Goal: Information Seeking & Learning: Learn about a topic

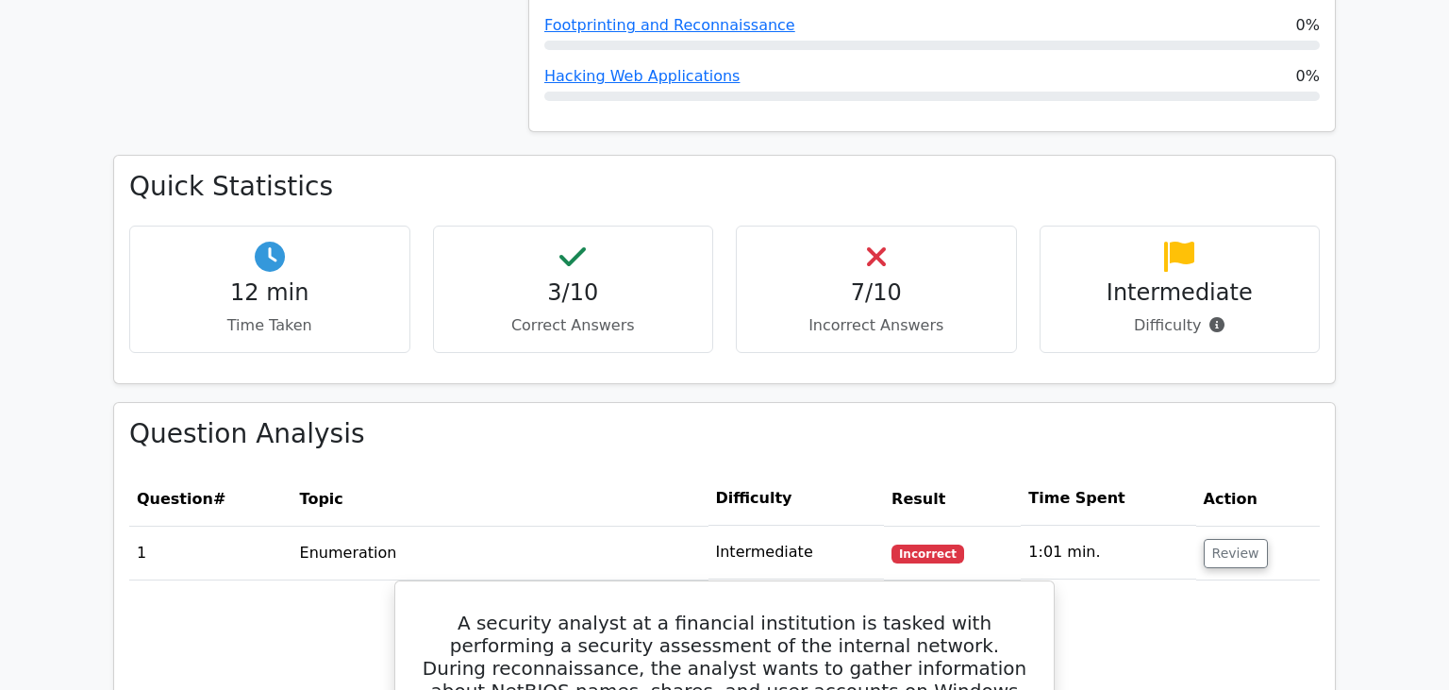
scroll to position [1095, 0]
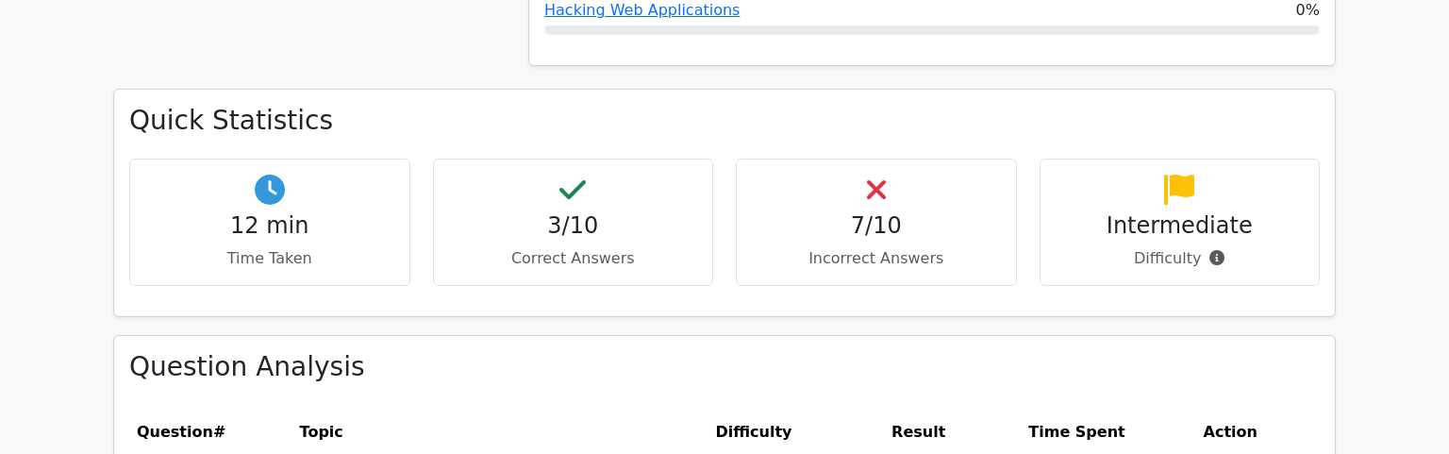
click at [571, 406] on th "Topic" at bounding box center [500, 433] width 416 height 54
click at [572, 406] on th "Topic" at bounding box center [500, 433] width 416 height 54
drag, startPoint x: 547, startPoint y: 339, endPoint x: 523, endPoint y: 343, distance: 25.0
click at [545, 406] on th "Topic" at bounding box center [500, 433] width 416 height 54
click at [522, 406] on th "Topic" at bounding box center [500, 433] width 416 height 54
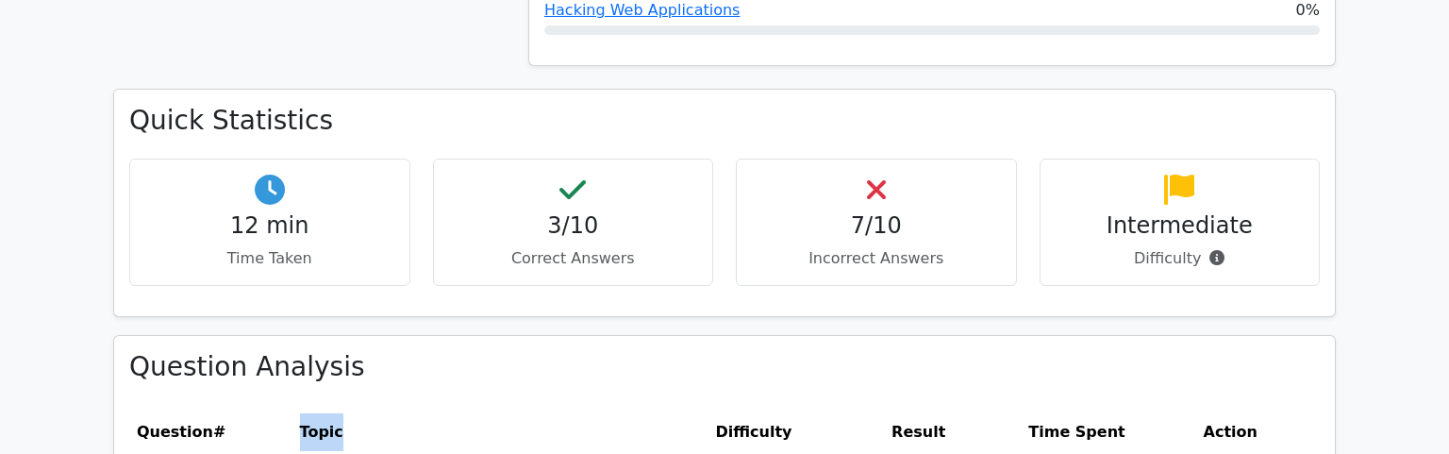
click at [521, 406] on th "Topic" at bounding box center [500, 433] width 416 height 54
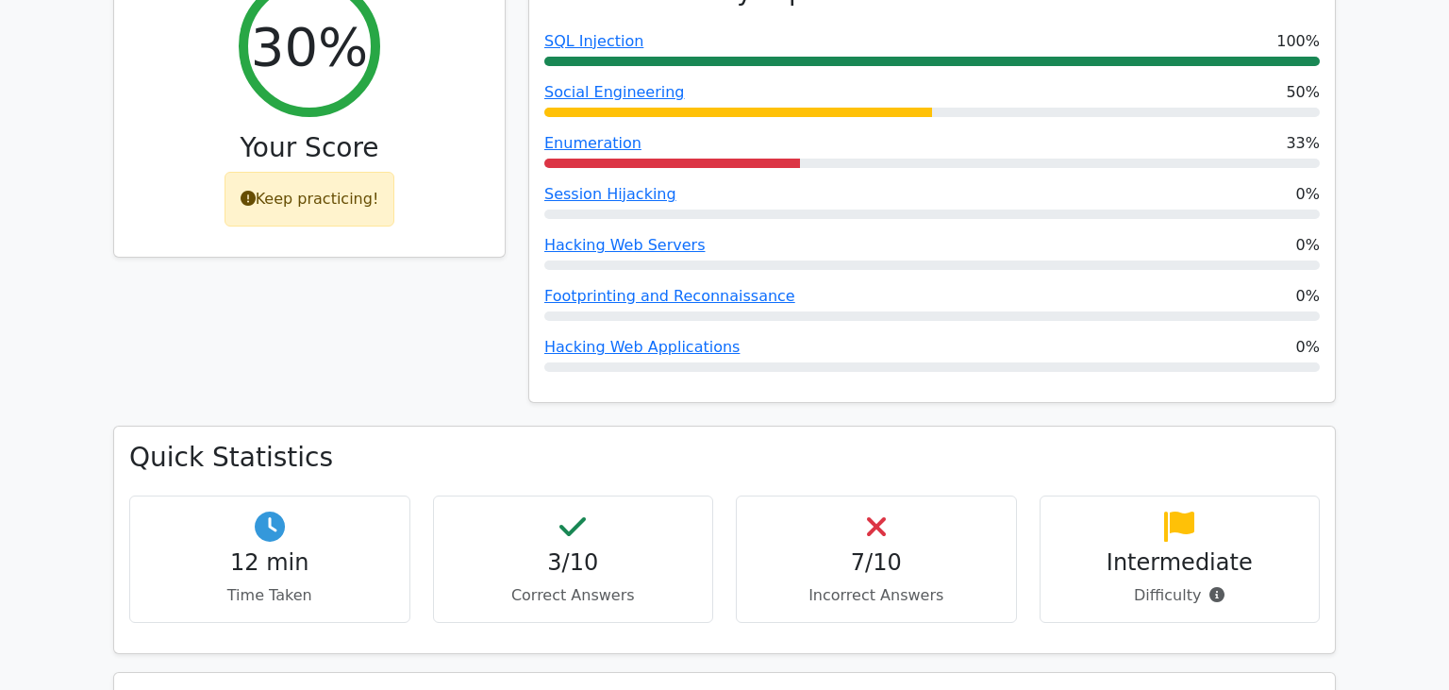
scroll to position [697, 0]
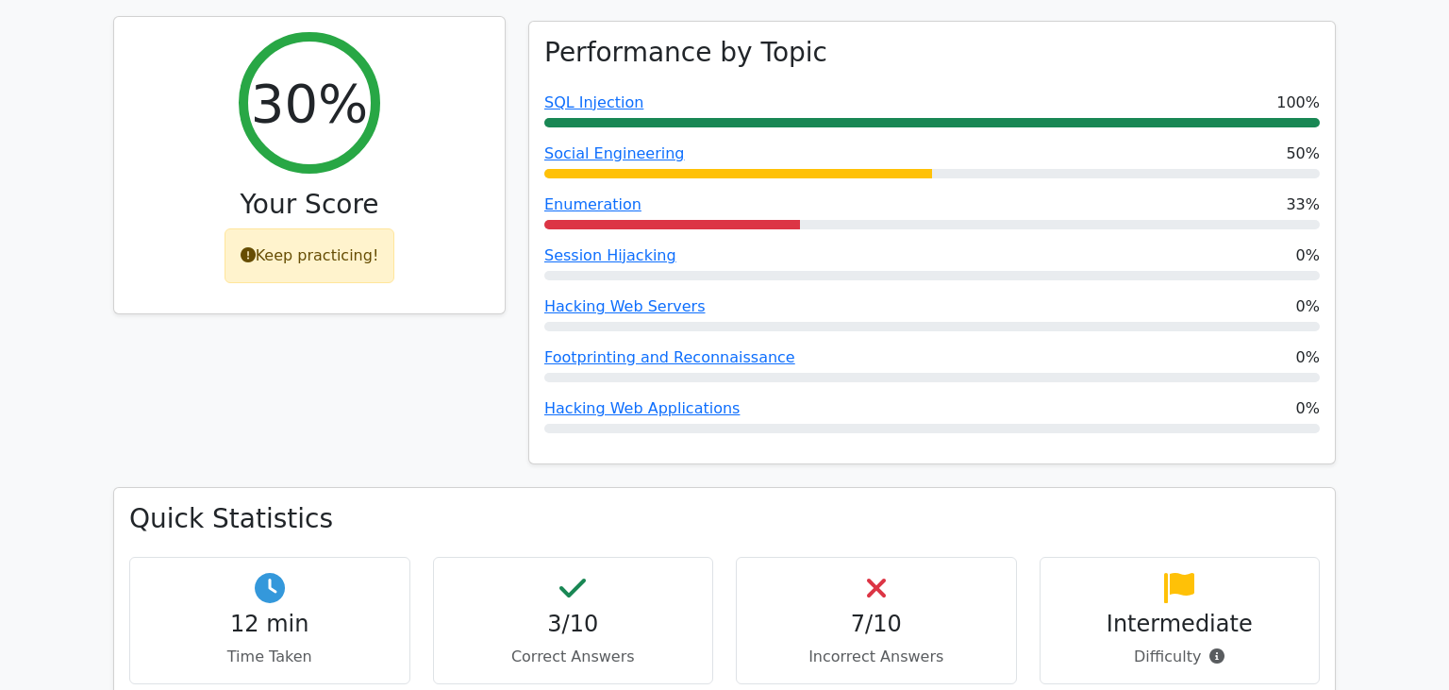
click at [254, 247] on icon at bounding box center [248, 254] width 15 height 15
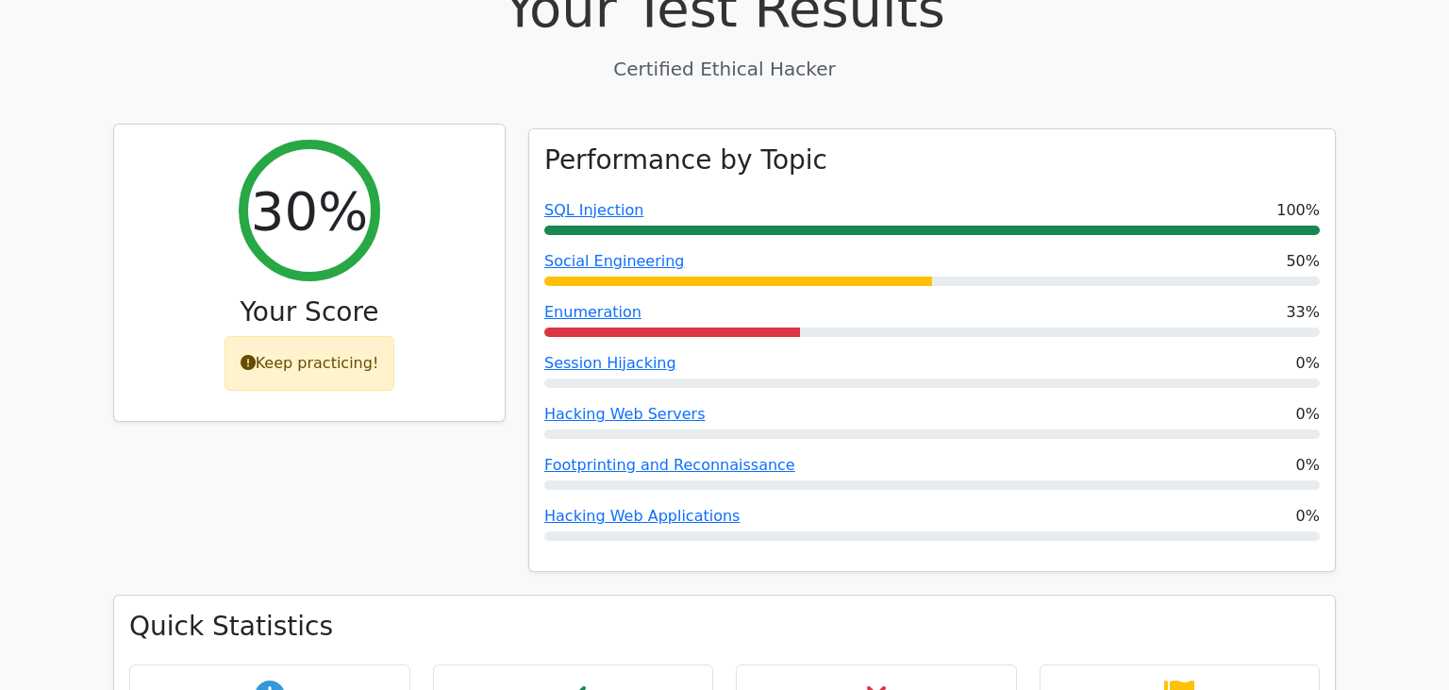
scroll to position [498, 0]
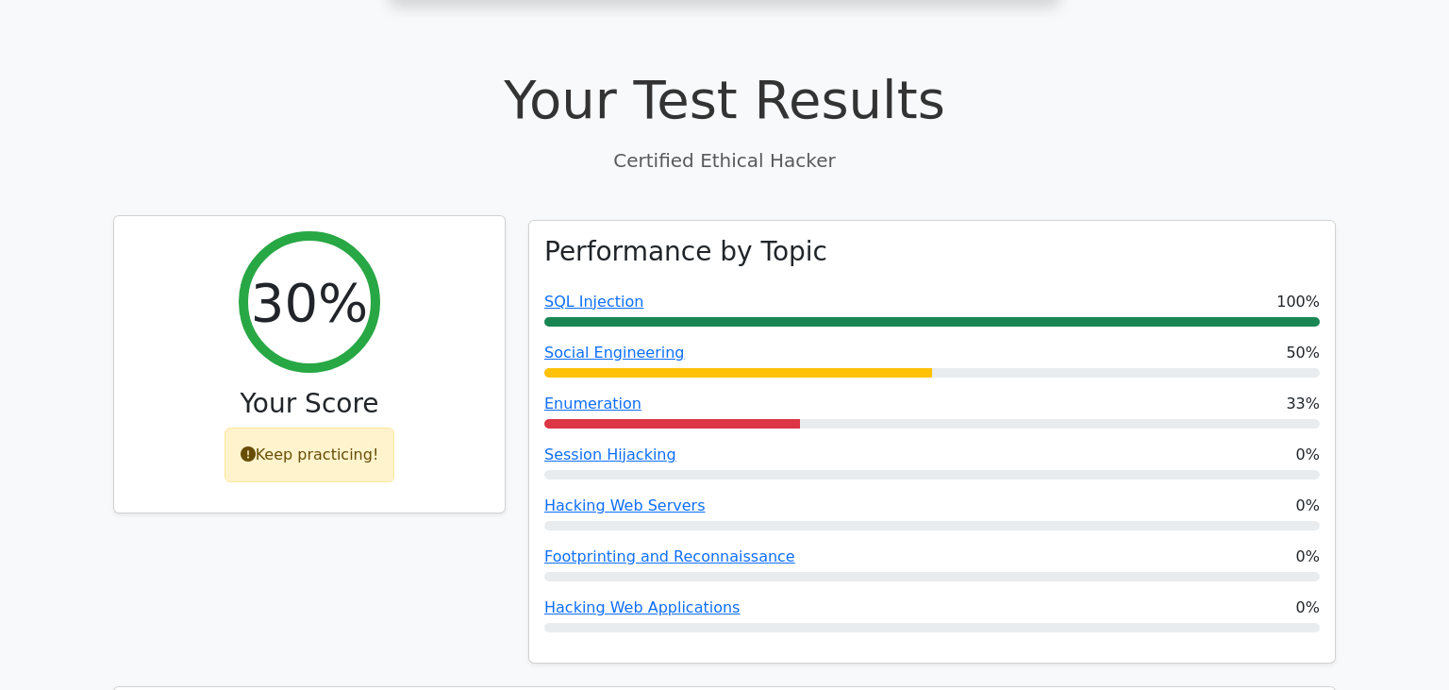
click at [265, 427] on div "Keep practicing!" at bounding box center [310, 454] width 171 height 55
click at [254, 446] on icon at bounding box center [248, 453] width 15 height 15
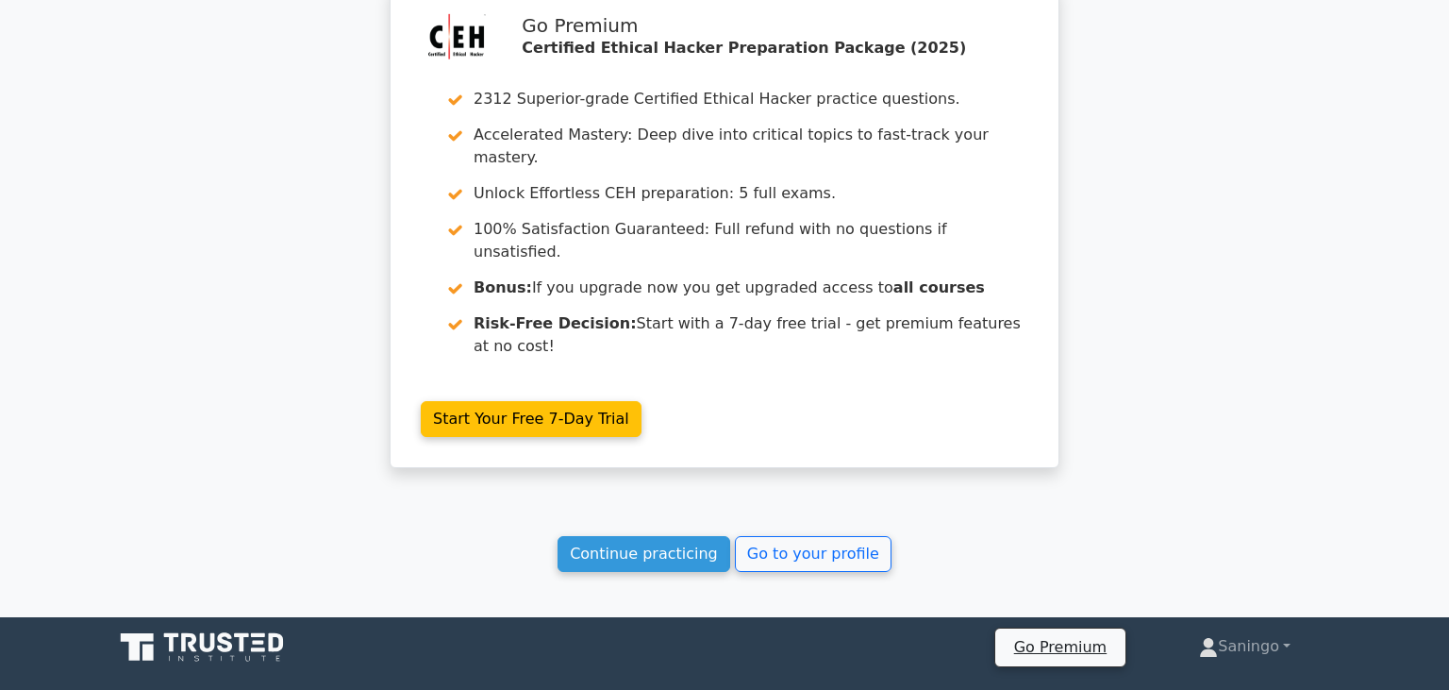
scroll to position [3313, 0]
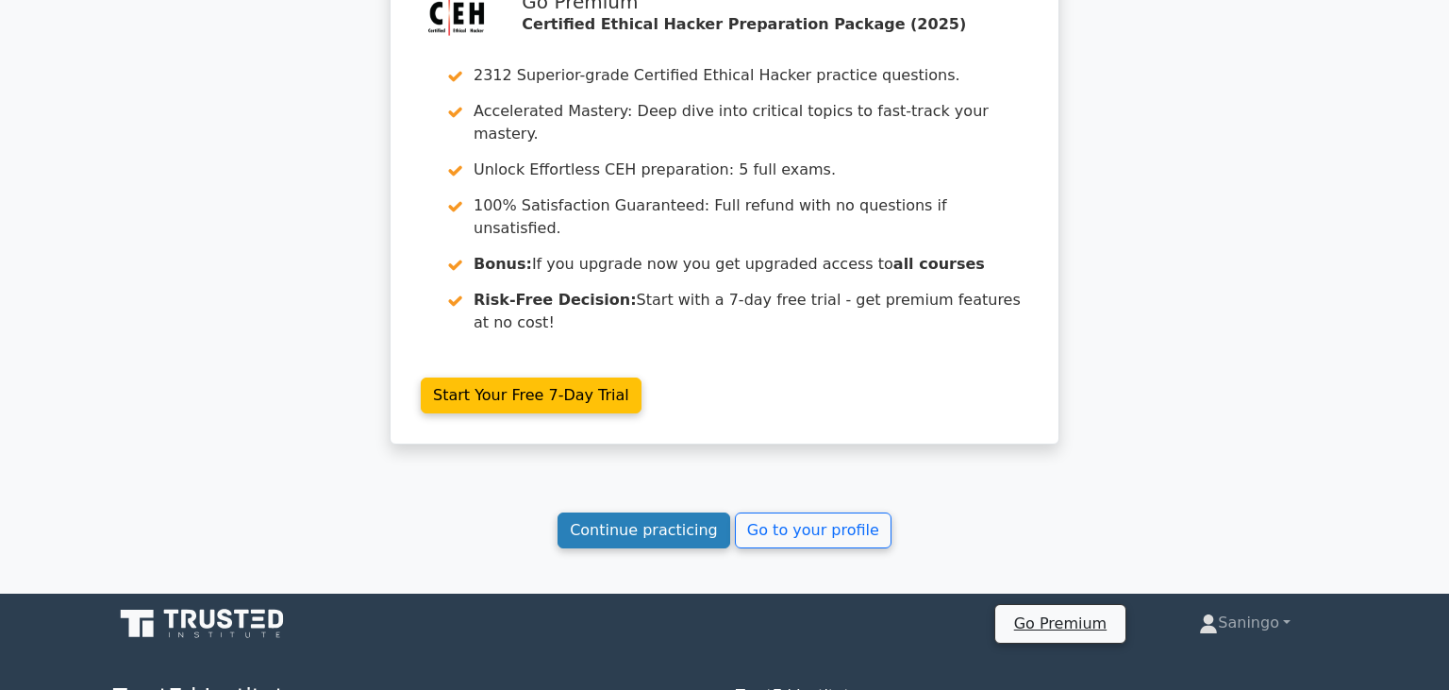
click at [694, 512] on link "Continue practicing" at bounding box center [644, 530] width 173 height 36
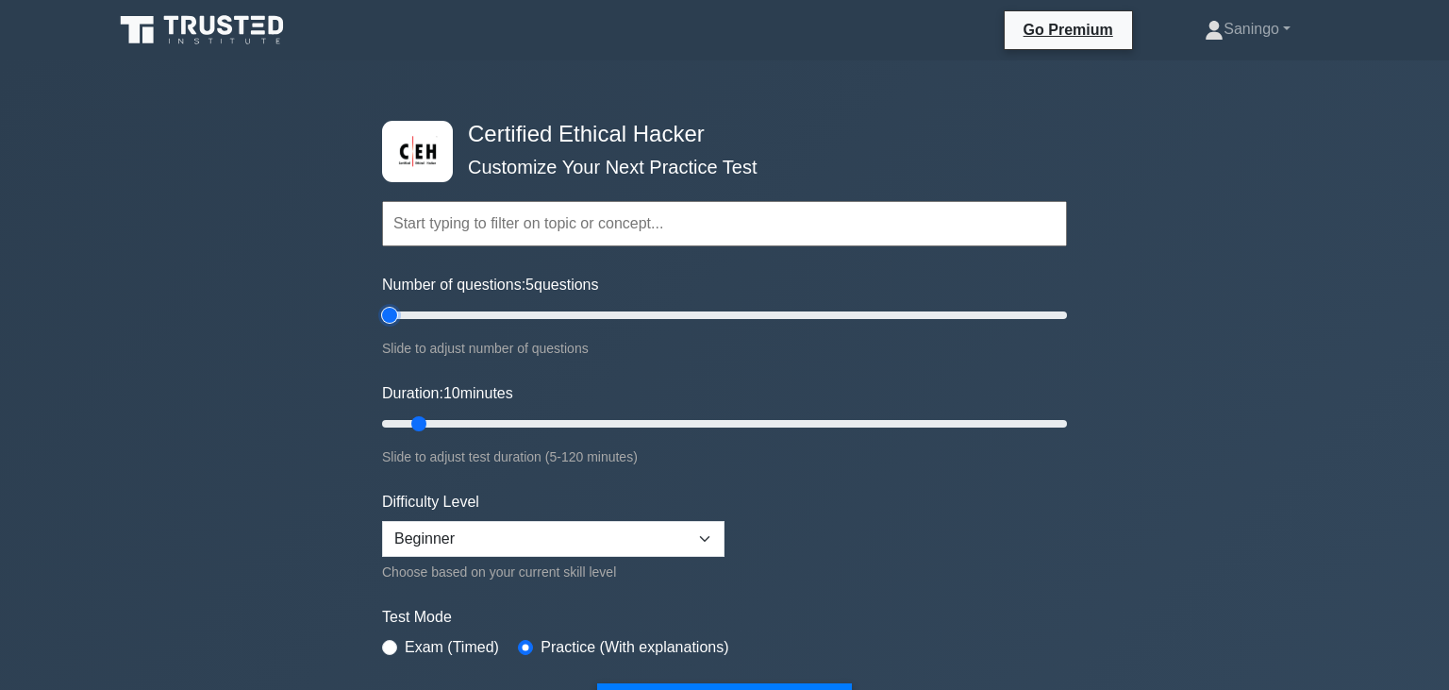
drag, startPoint x: 413, startPoint y: 315, endPoint x: 370, endPoint y: 320, distance: 43.6
type input "5"
click at [382, 320] on input "Number of questions: 5 questions" at bounding box center [724, 315] width 685 height 23
drag, startPoint x: 425, startPoint y: 421, endPoint x: 603, endPoint y: 429, distance: 177.5
type input "40"
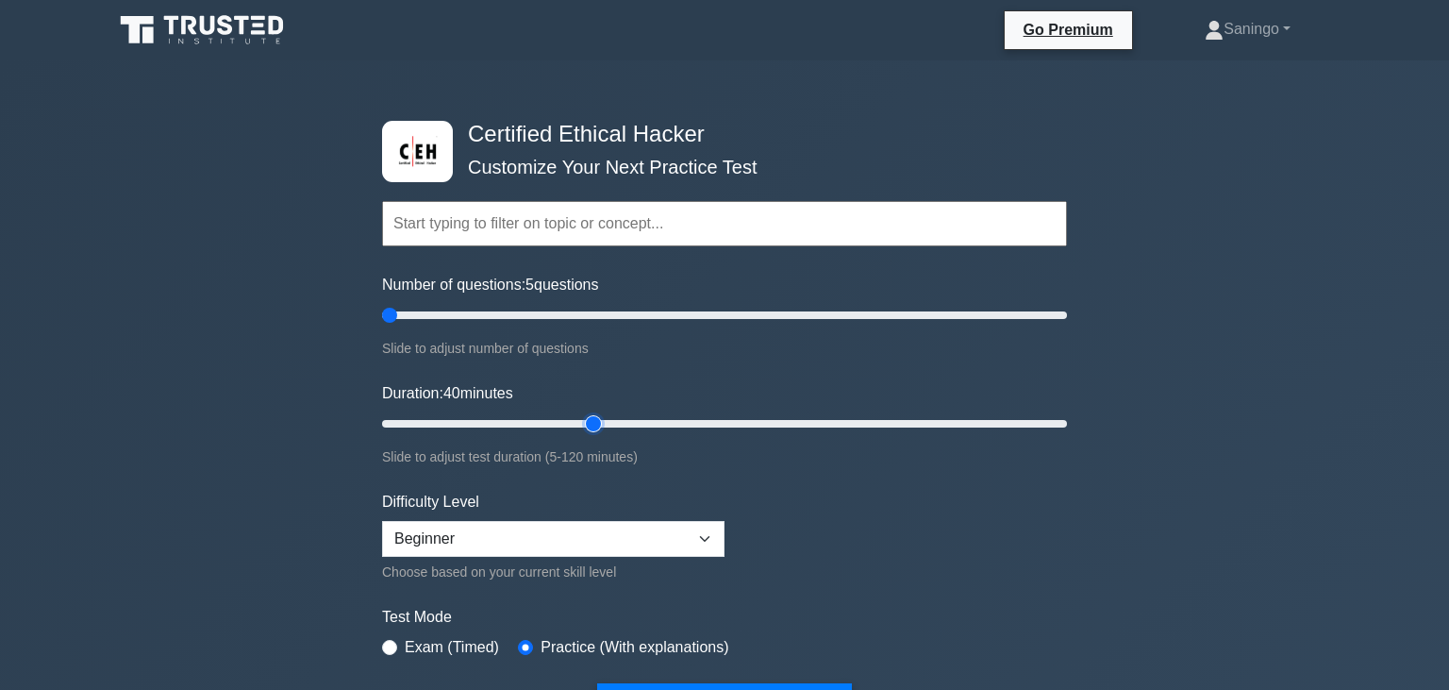
click at [603, 429] on input "Duration: 40 minutes" at bounding box center [724, 423] width 685 height 23
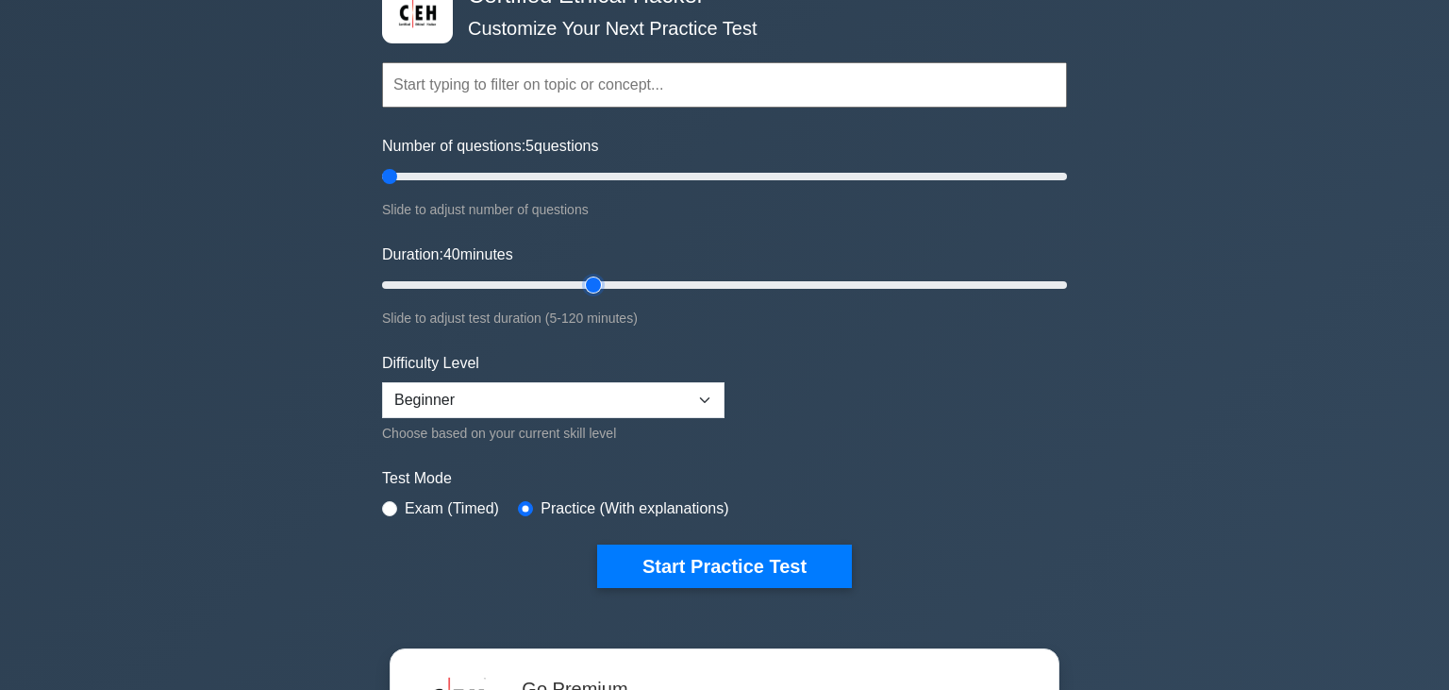
scroll to position [199, 0]
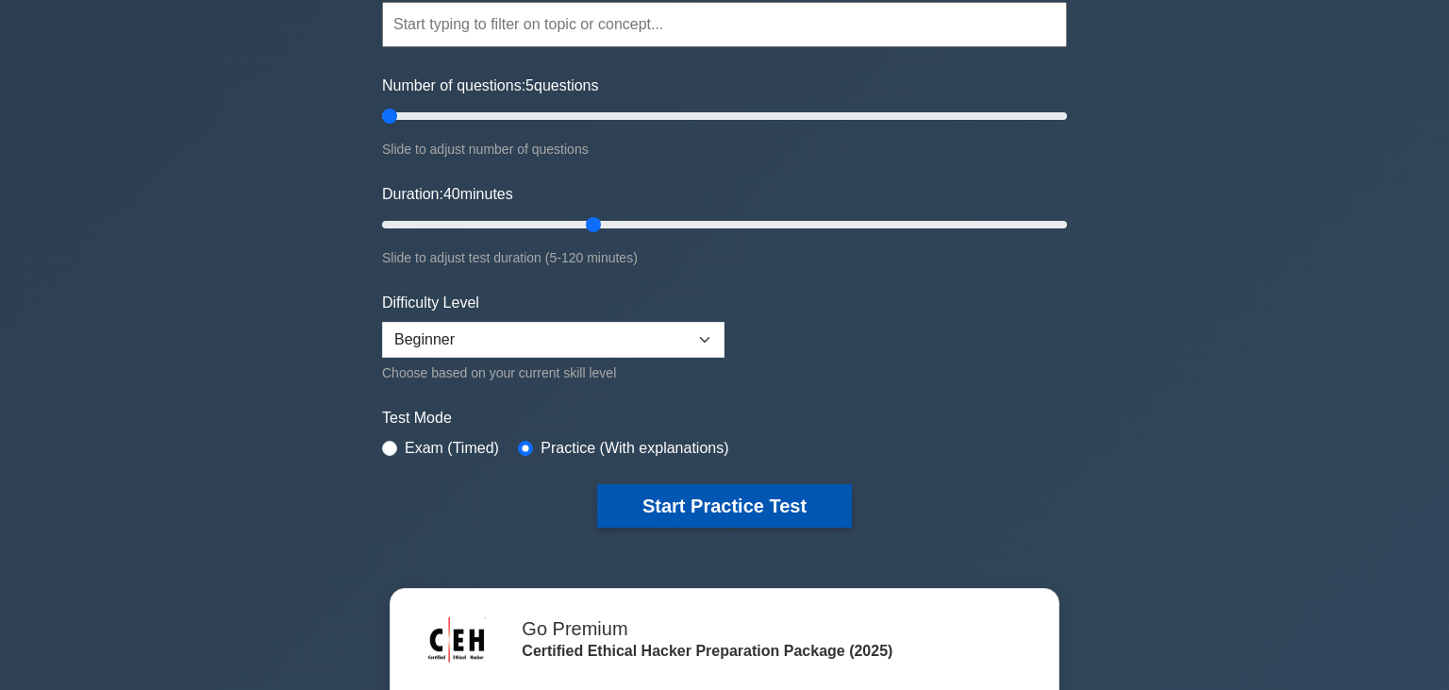
click at [677, 502] on button "Start Practice Test" at bounding box center [724, 505] width 255 height 43
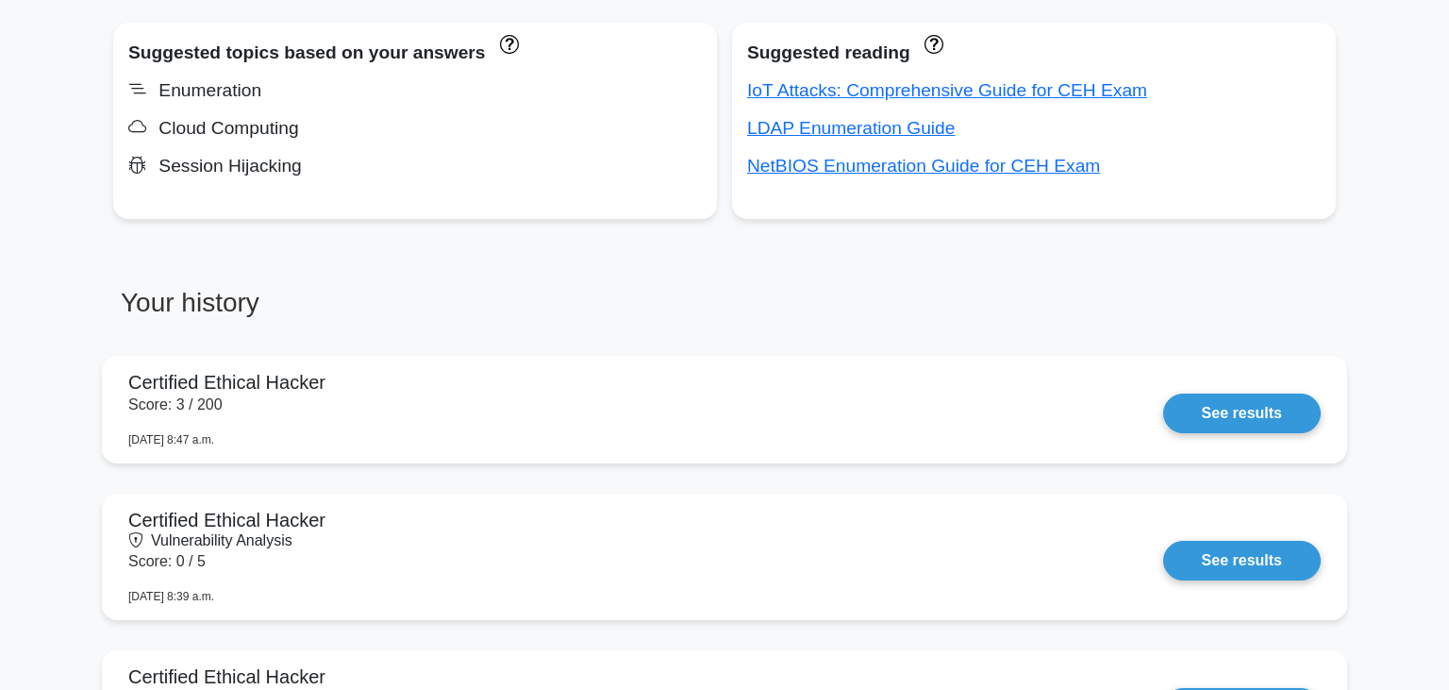
scroll to position [1394, 0]
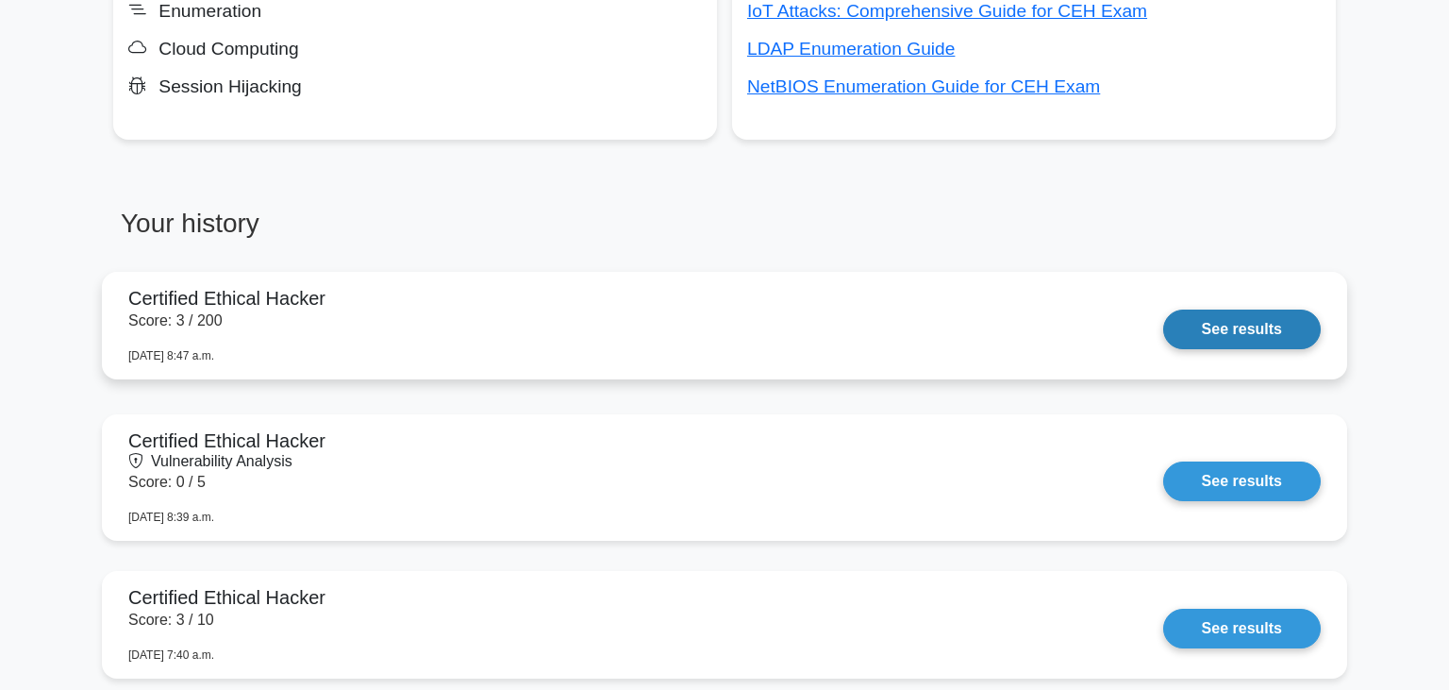
click at [1232, 315] on link "See results" at bounding box center [1242, 329] width 158 height 40
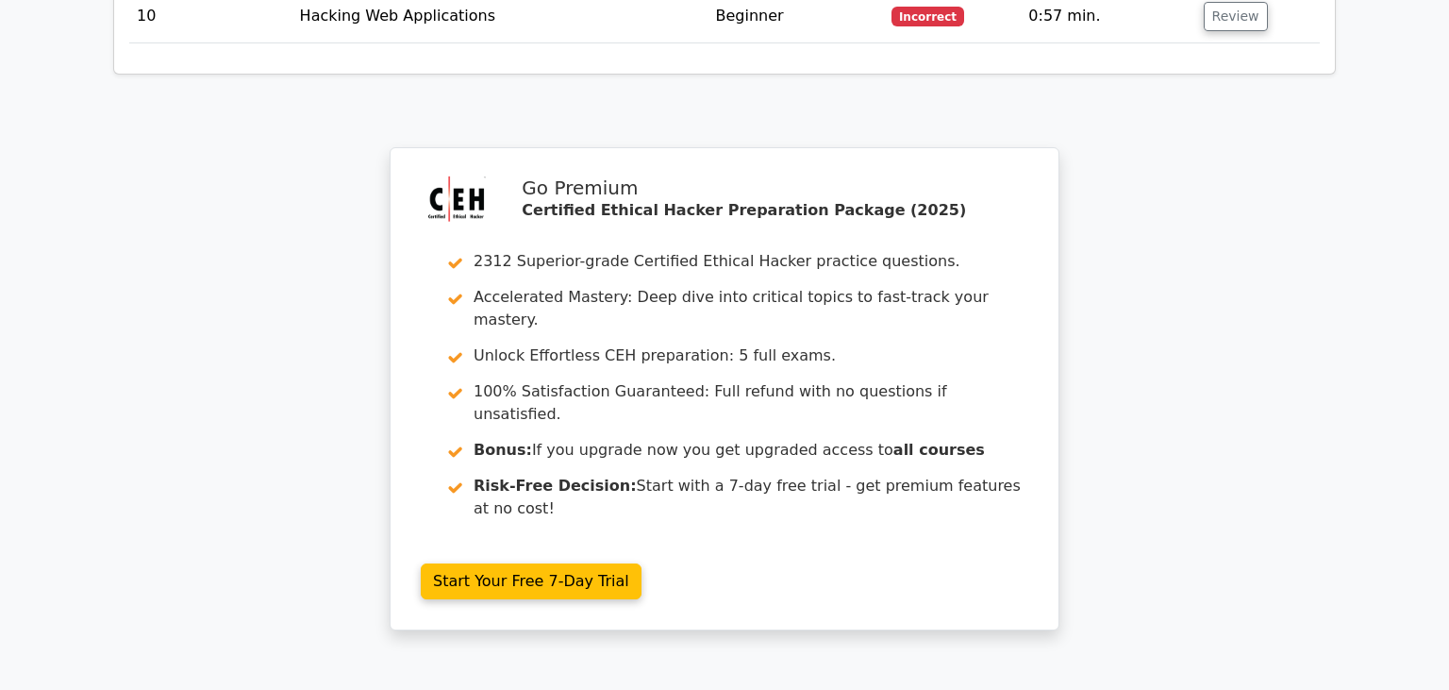
scroll to position [3313, 0]
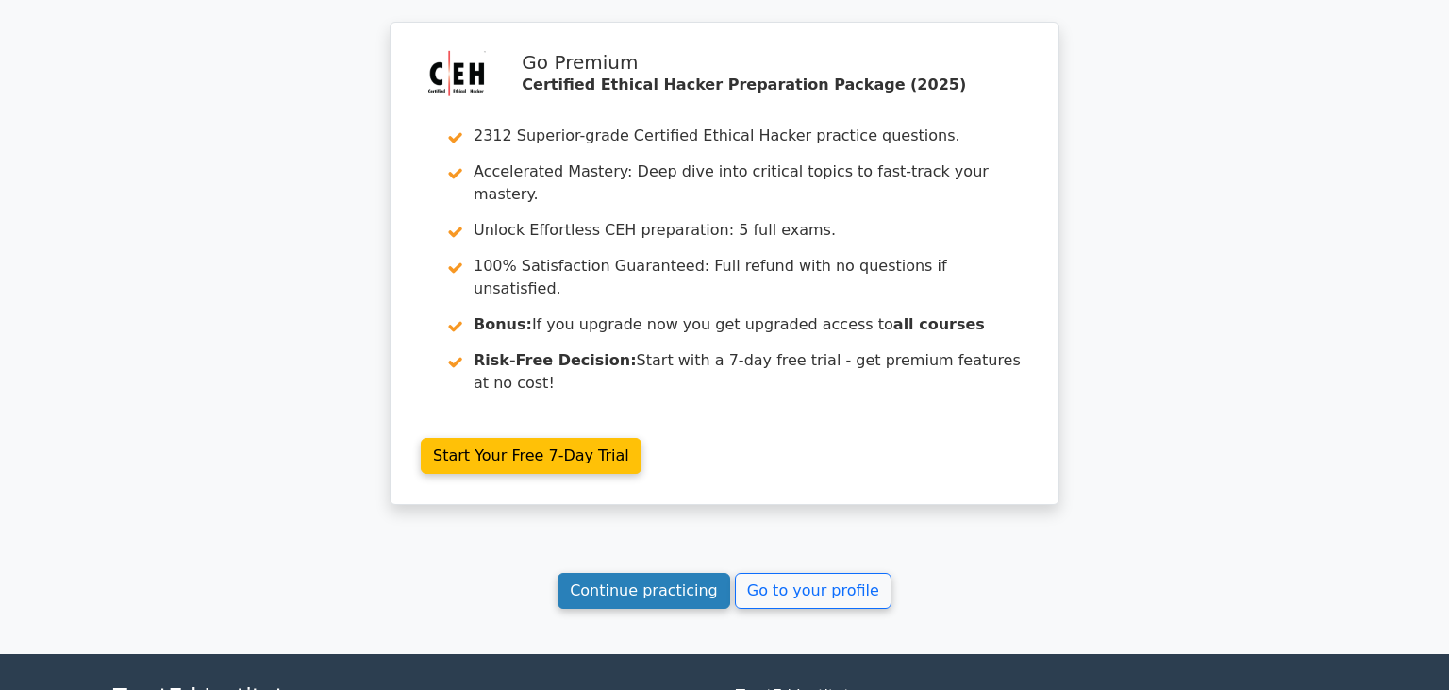
click at [695, 573] on link "Continue practicing" at bounding box center [644, 591] width 173 height 36
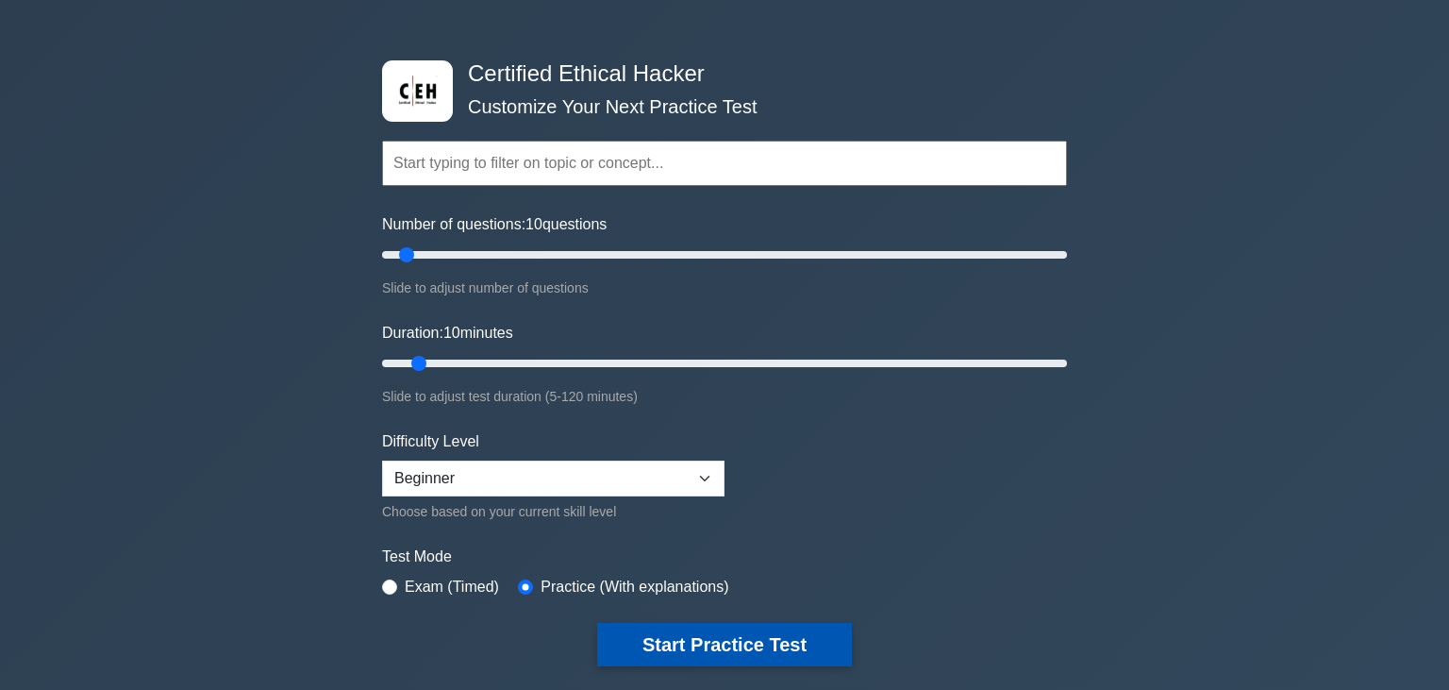
scroll to position [199, 0]
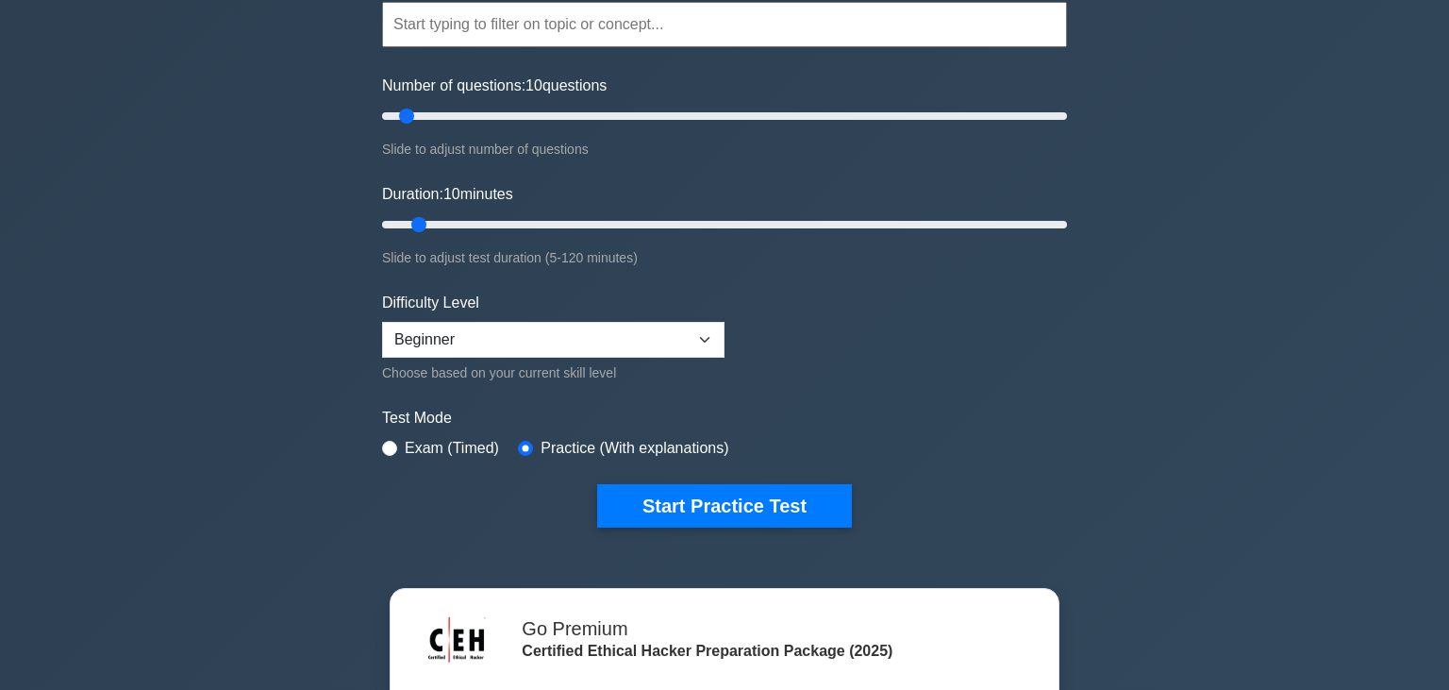
click at [593, 210] on div "Duration: 10 minutes Slide to adjust test duration (5-120 minutes)" at bounding box center [724, 226] width 685 height 86
type input "40"
click at [607, 217] on input "Duration: 40 minutes" at bounding box center [724, 224] width 685 height 23
drag, startPoint x: 416, startPoint y: 119, endPoint x: 300, endPoint y: 139, distance: 117.7
type input "5"
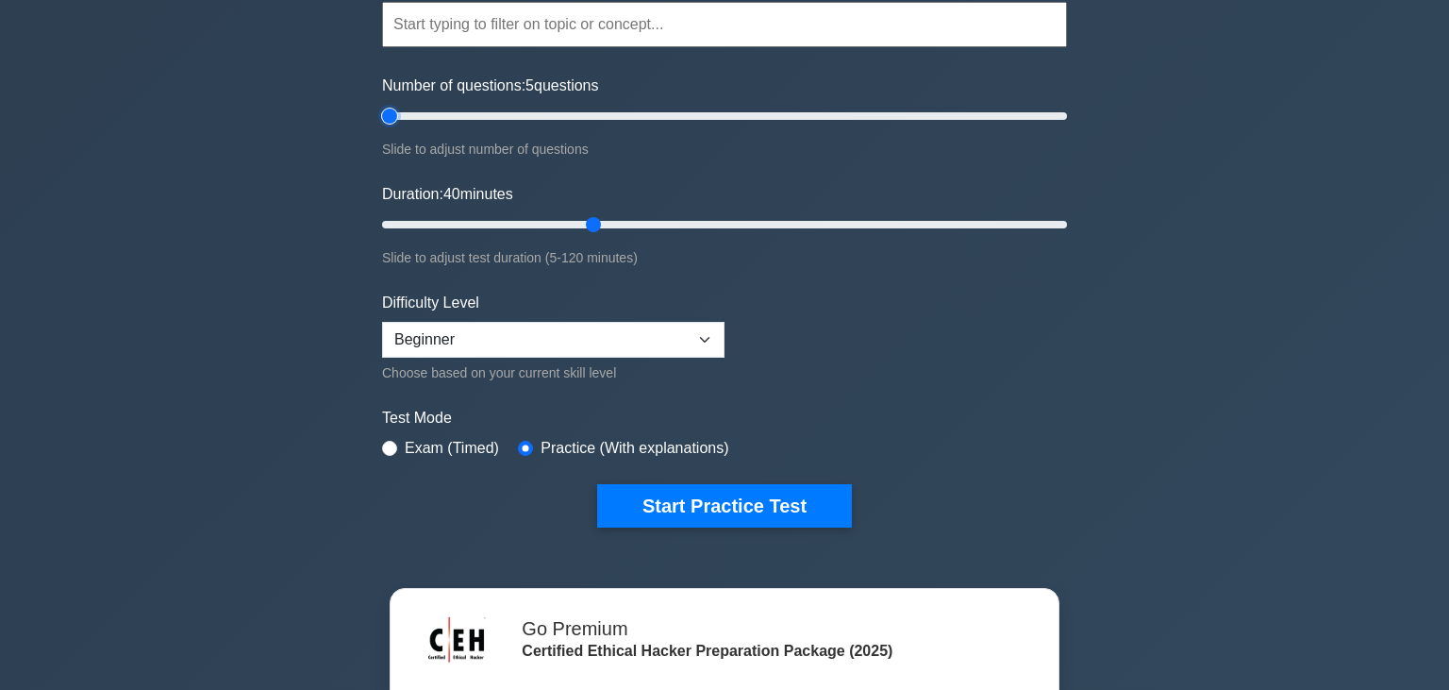
click at [382, 127] on input "Number of questions: 5 questions" at bounding box center [724, 116] width 685 height 23
click at [300, 140] on div "Certified Ethical Hacker Customize Your Next Practice Test Topics Introduction …" at bounding box center [724, 445] width 1449 height 1168
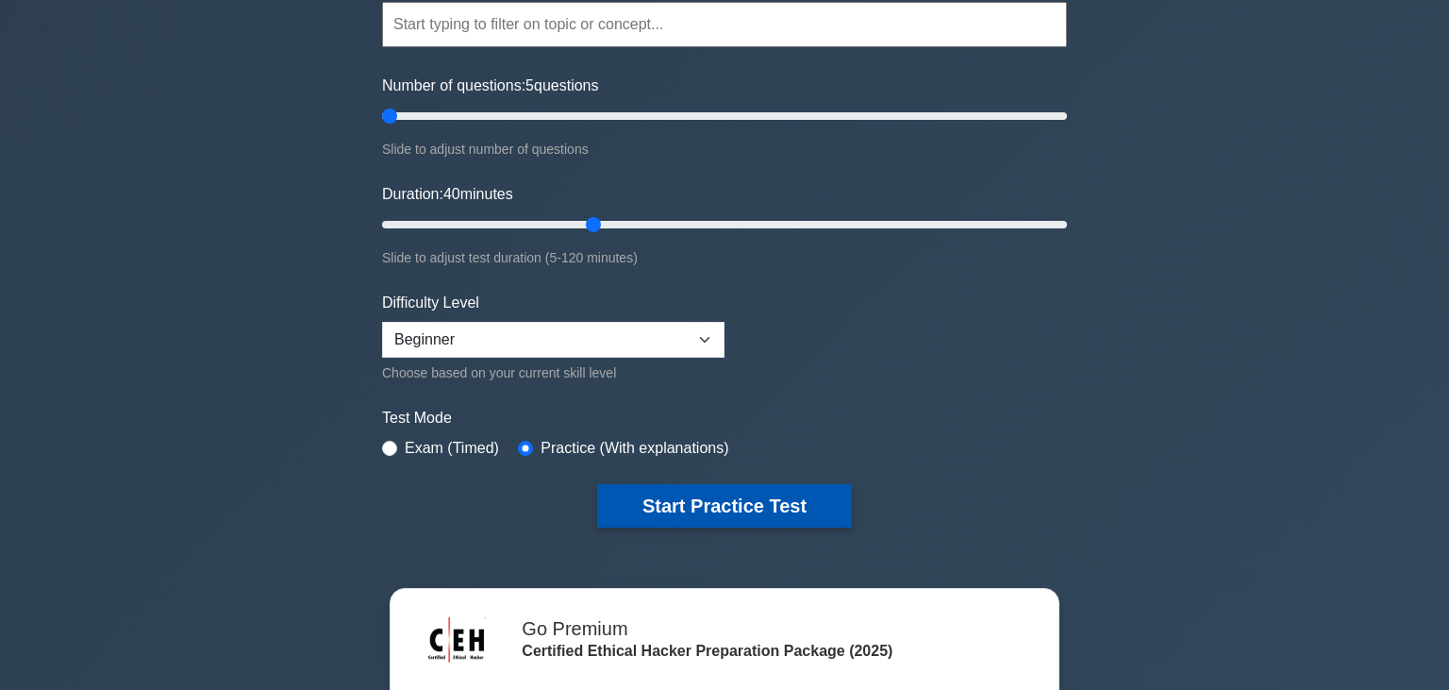
click at [664, 505] on button "Start Practice Test" at bounding box center [724, 505] width 255 height 43
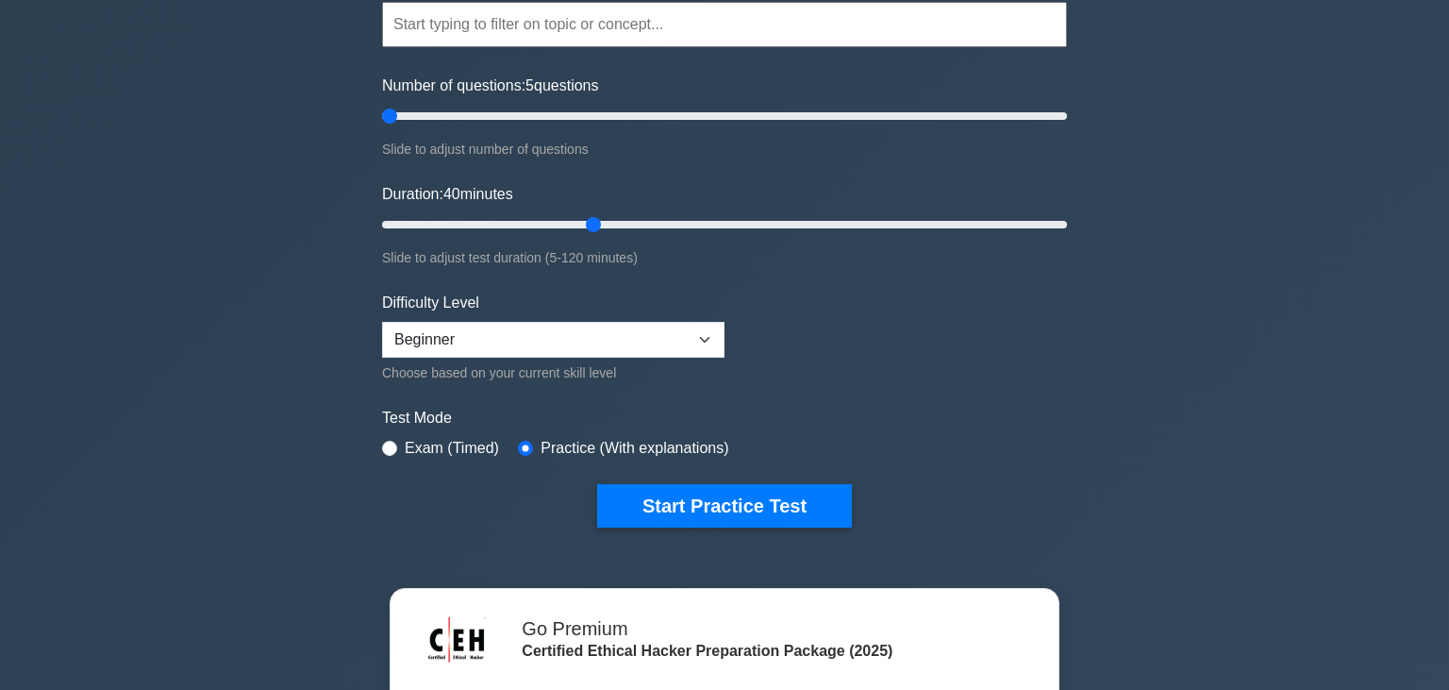
click at [392, 431] on div "Test Mode Exam (Timed) Practice (With explanations)" at bounding box center [724, 434] width 685 height 55
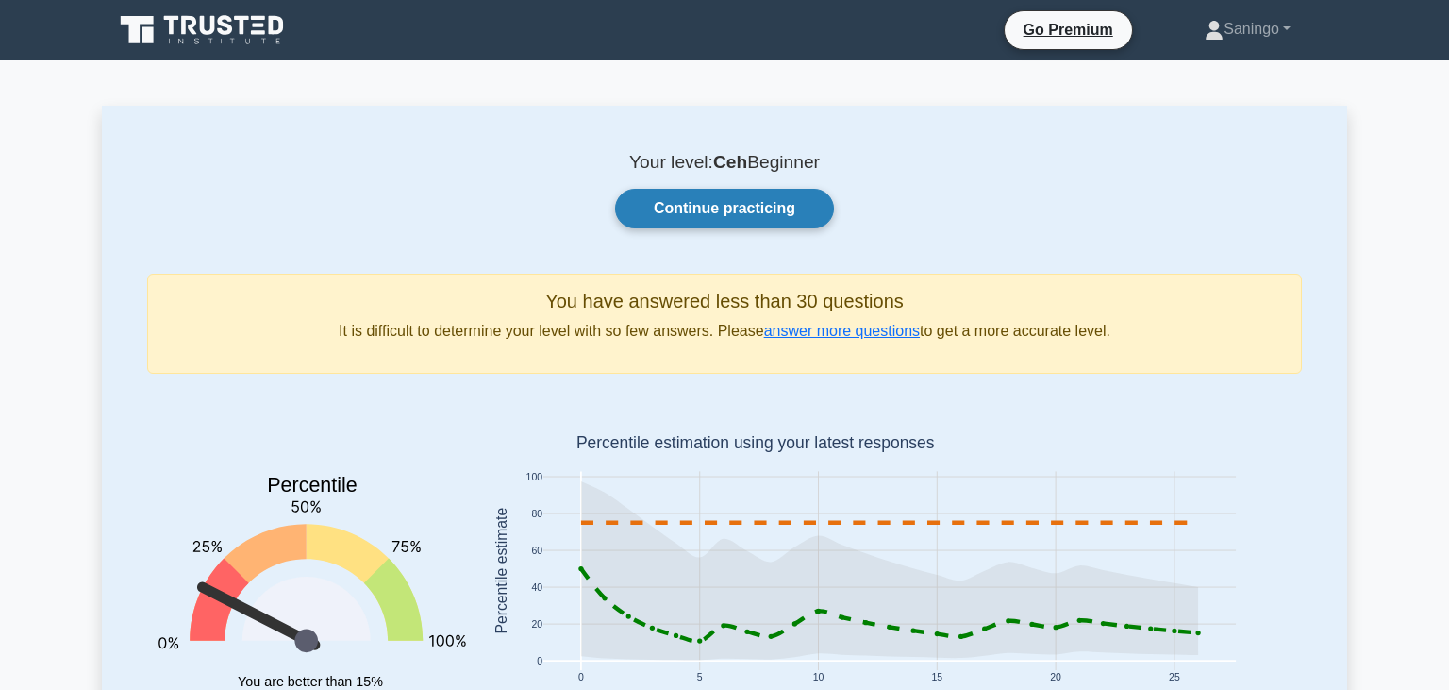
click at [766, 207] on link "Continue practicing" at bounding box center [724, 209] width 219 height 40
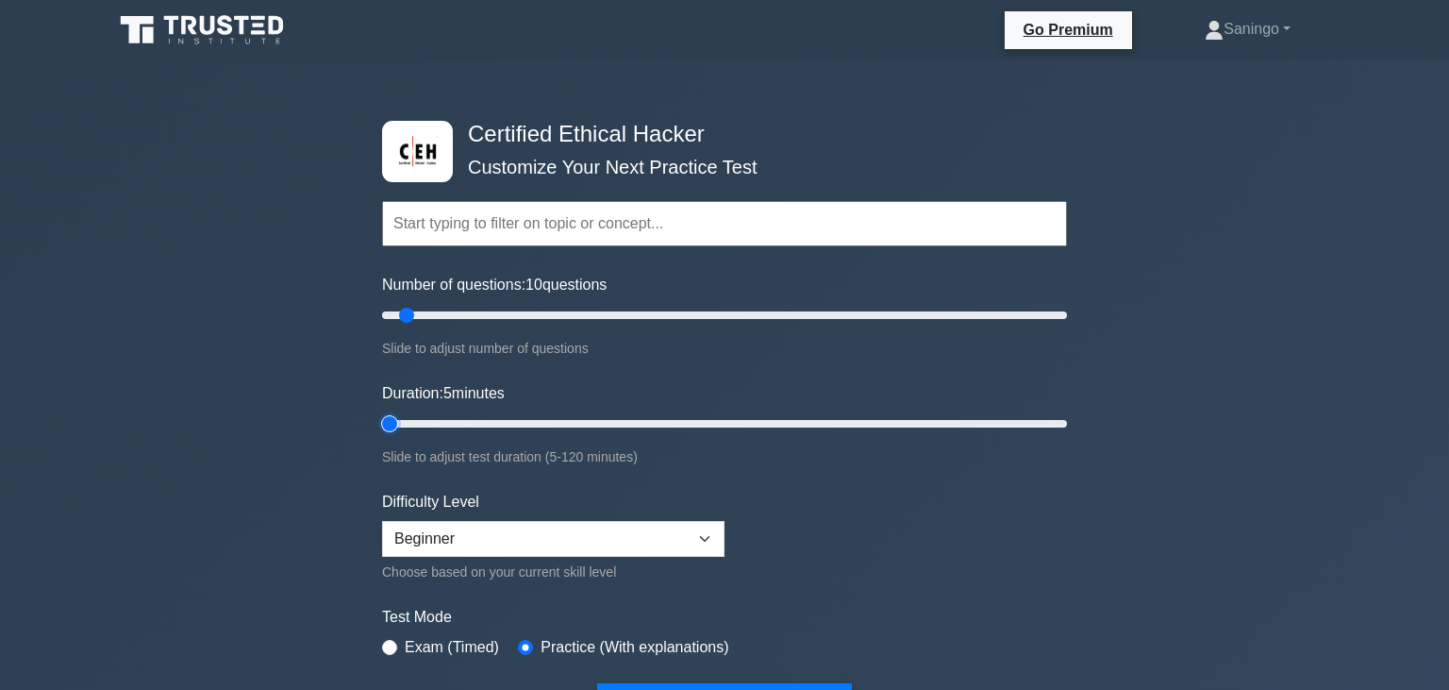
drag, startPoint x: 412, startPoint y: 424, endPoint x: 283, endPoint y: 428, distance: 129.3
click at [382, 428] on input "Duration: 5 minutes" at bounding box center [724, 423] width 685 height 23
drag, startPoint x: 395, startPoint y: 422, endPoint x: 504, endPoint y: 372, distance: 119.4
type input "30"
click at [530, 435] on input "Duration: 30 minutes" at bounding box center [724, 423] width 685 height 23
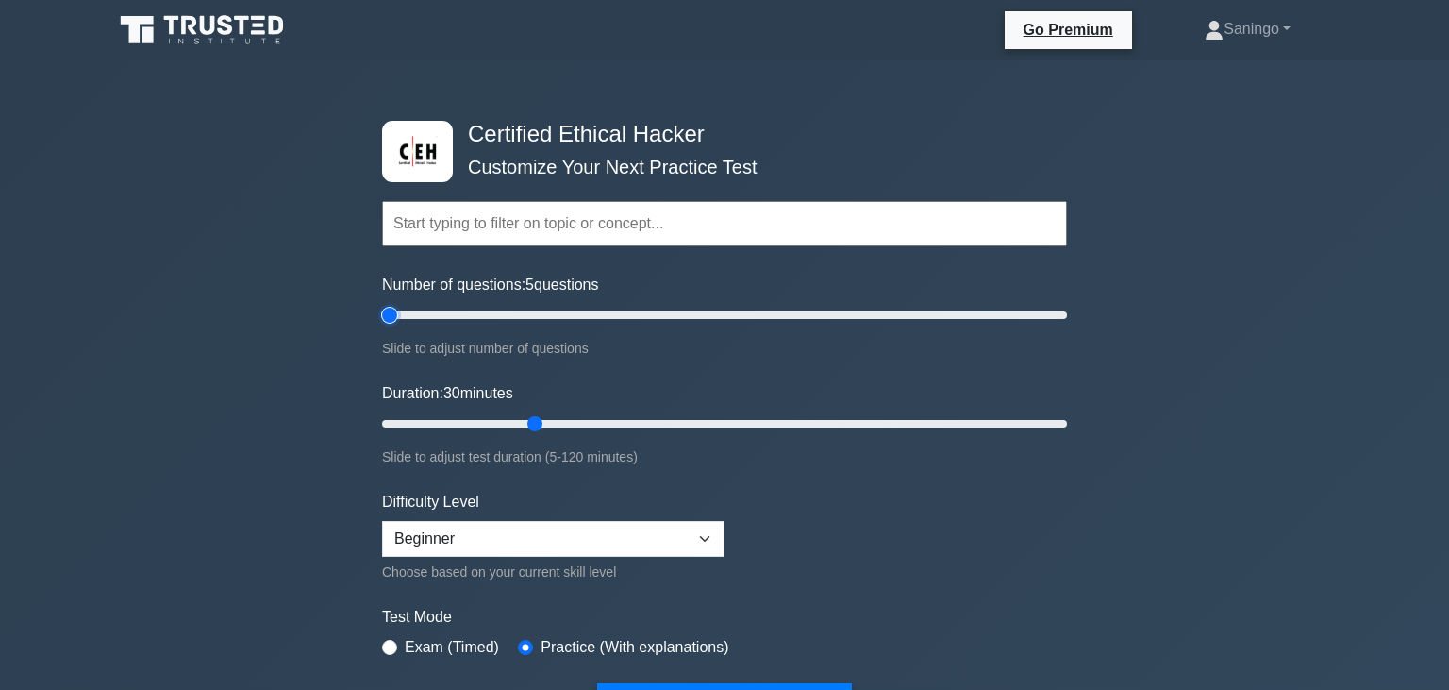
drag, startPoint x: 412, startPoint y: 323, endPoint x: 187, endPoint y: 304, distance: 226.2
type input "5"
click at [382, 304] on input "Number of questions: 5 questions" at bounding box center [724, 315] width 685 height 23
click at [187, 304] on div "Certified Ethical Hacker Customize Your Next Practice Test Topics Introduction …" at bounding box center [724, 644] width 1449 height 1168
click at [617, 223] on input "text" at bounding box center [724, 223] width 685 height 45
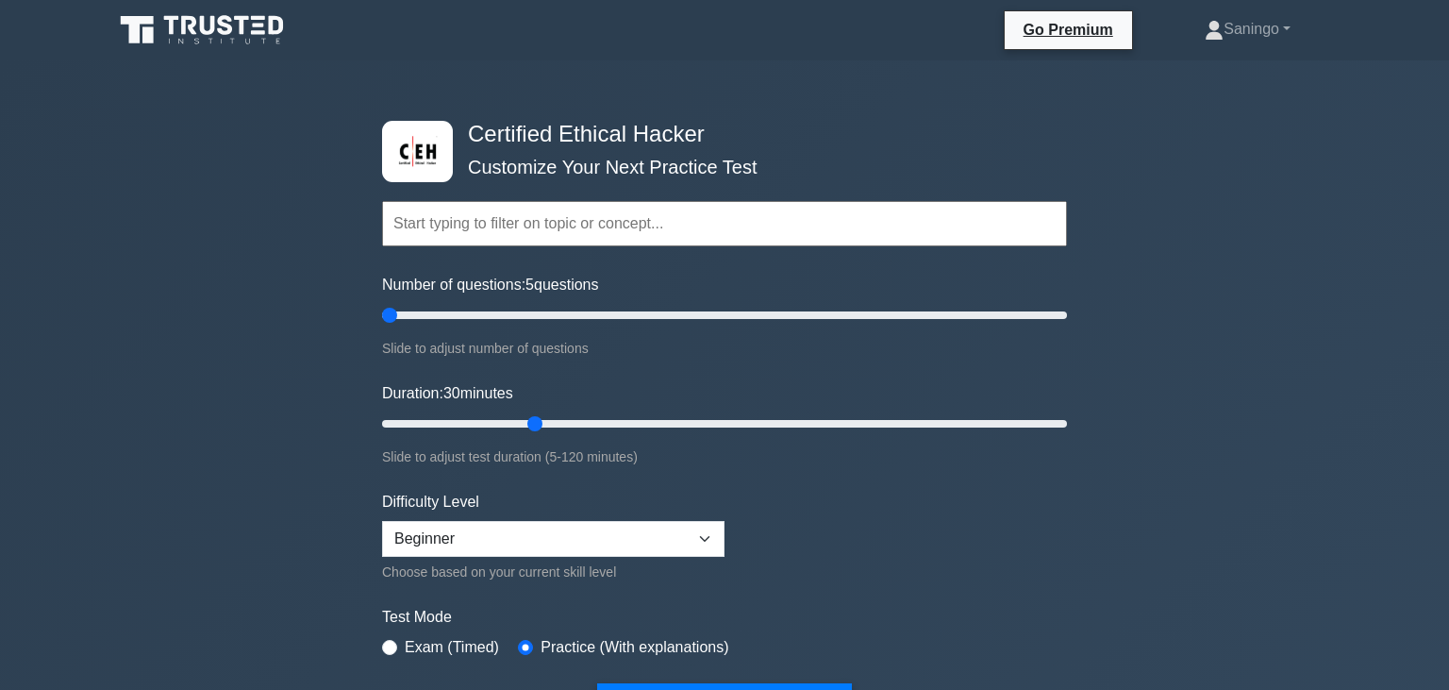
click at [394, 651] on div "Exam (Timed)" at bounding box center [440, 647] width 117 height 23
click at [400, 645] on div "Exam (Timed)" at bounding box center [440, 647] width 117 height 23
click at [398, 646] on div "Exam (Timed)" at bounding box center [440, 647] width 117 height 23
click at [394, 643] on input "radio" at bounding box center [389, 647] width 15 height 15
radio input "true"
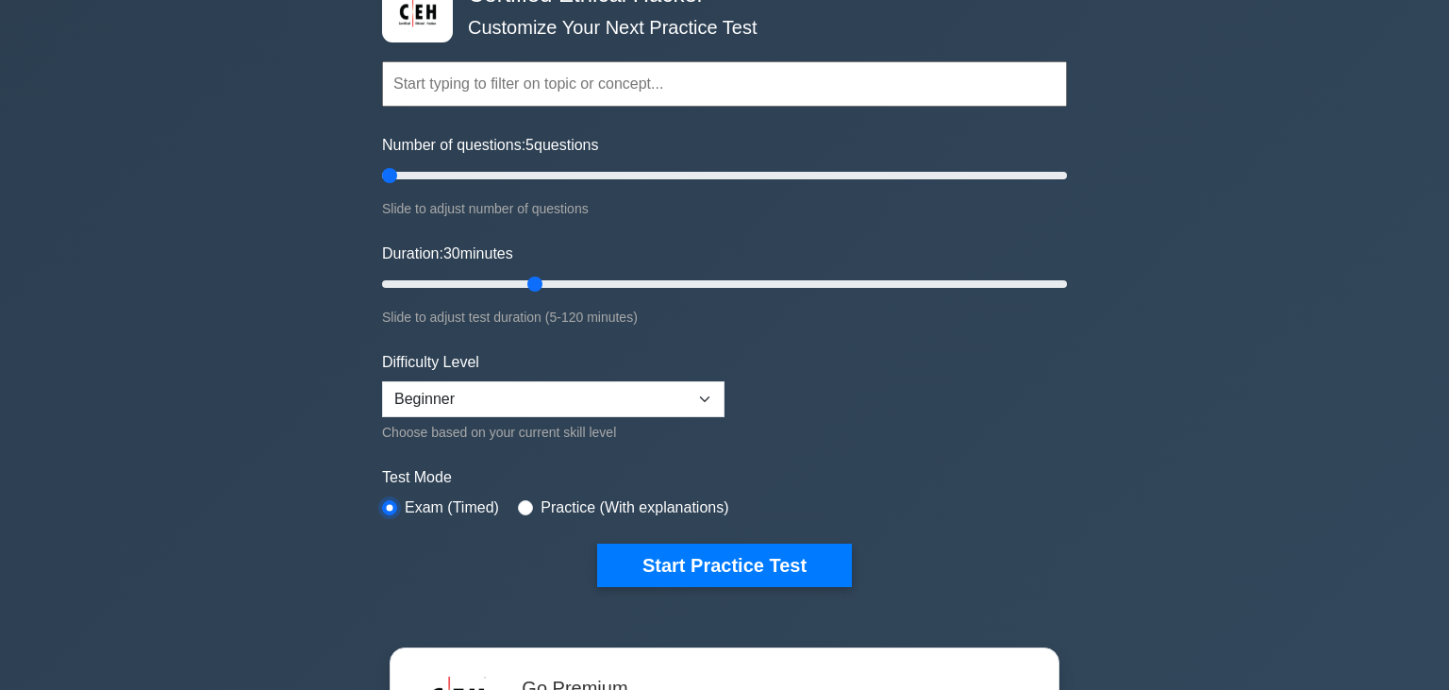
scroll to position [199, 0]
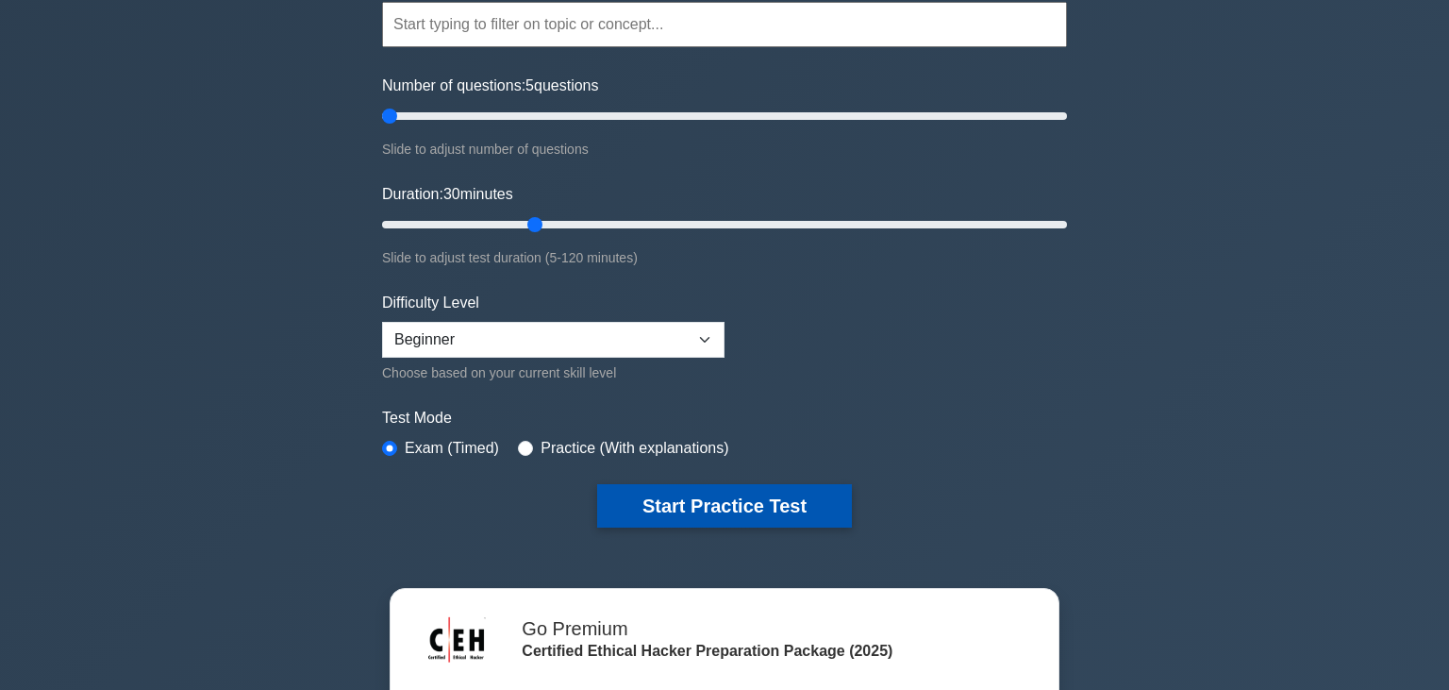
click at [722, 500] on button "Start Practice Test" at bounding box center [724, 505] width 255 height 43
